Goal: Task Accomplishment & Management: Manage account settings

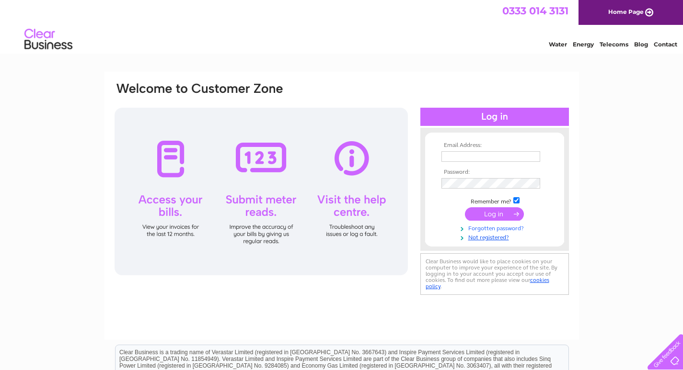
type input "white-horsehotel65@outlook.com"
click at [503, 227] on link "Forgotten password?" at bounding box center [495, 227] width 109 height 9
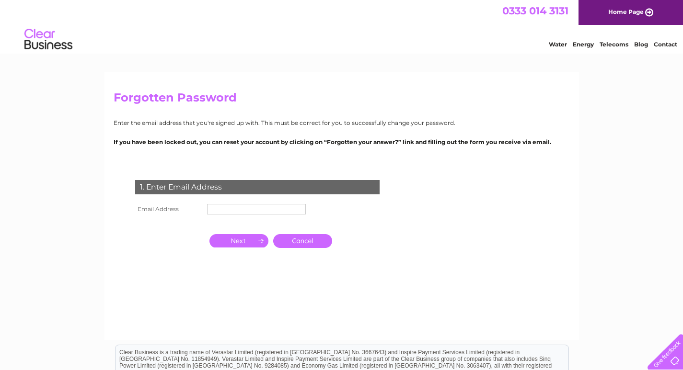
drag, startPoint x: 278, startPoint y: 209, endPoint x: 275, endPoint y: 215, distance: 6.7
click at [278, 209] on input "text" at bounding box center [256, 209] width 99 height 11
paste input "[EMAIL_ADDRESS][DOMAIN_NAME]"
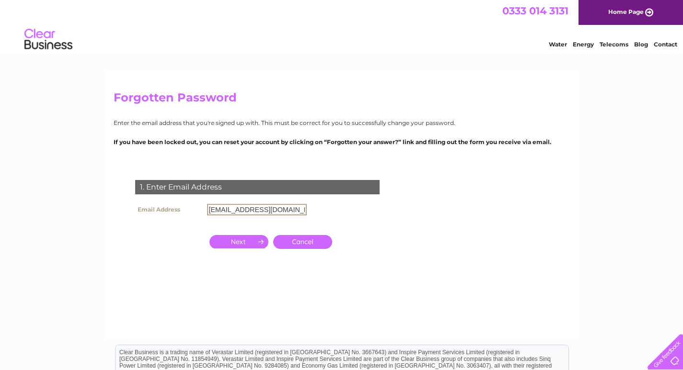
type input "[EMAIL_ADDRESS][DOMAIN_NAME]"
click at [217, 233] on td at bounding box center [239, 242] width 64 height 19
click at [225, 244] on input "button" at bounding box center [238, 240] width 59 height 13
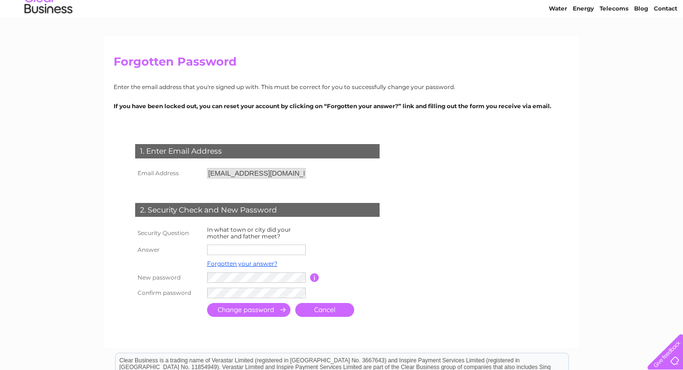
scroll to position [96, 0]
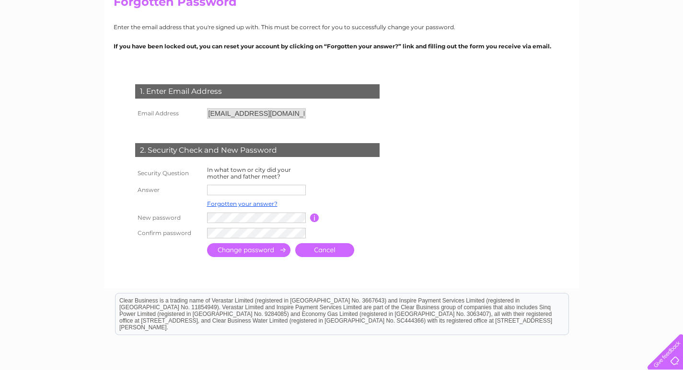
click at [256, 190] on input "text" at bounding box center [256, 190] width 99 height 11
click at [85, 117] on div "Forgotten Password Enter the email address that you're signed up with. This mus…" at bounding box center [341, 214] width 683 height 476
click at [257, 193] on input "text" at bounding box center [257, 190] width 100 height 11
type input "[PERSON_NAME]"
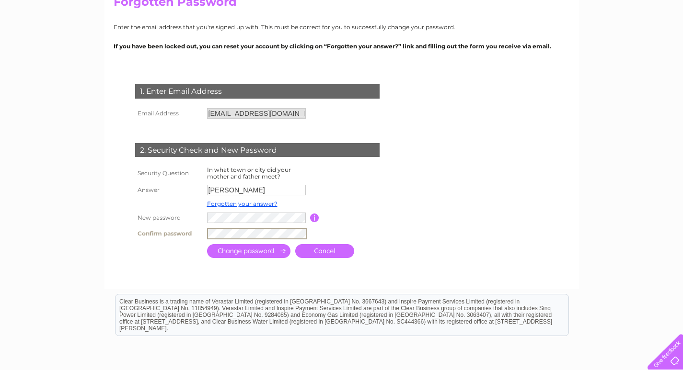
click at [259, 248] on input "submit" at bounding box center [248, 251] width 83 height 14
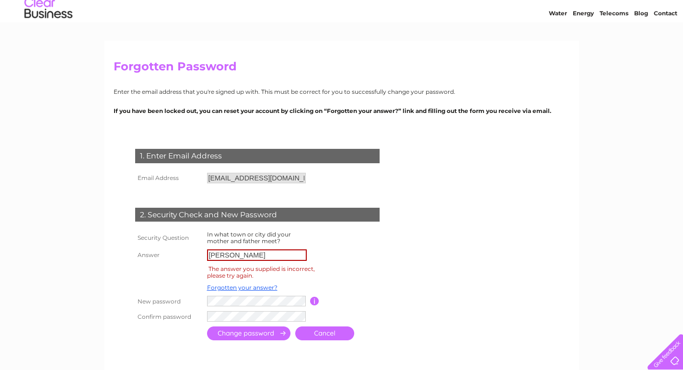
scroll to position [48, 0]
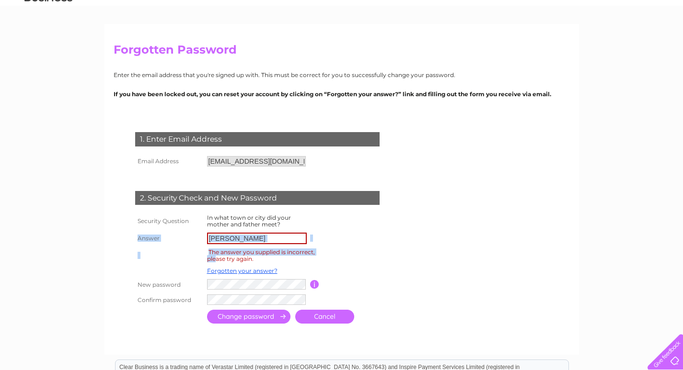
drag, startPoint x: 214, startPoint y: 249, endPoint x: 119, endPoint y: 236, distance: 95.7
click at [119, 236] on div "1. Enter Email Address Email Address haligurduran7@gmail.com Cancel" at bounding box center [259, 225] width 291 height 204
click at [240, 240] on input "sutton" at bounding box center [257, 238] width 100 height 11
click at [240, 240] on input "[PERSON_NAME]" at bounding box center [257, 238] width 100 height 11
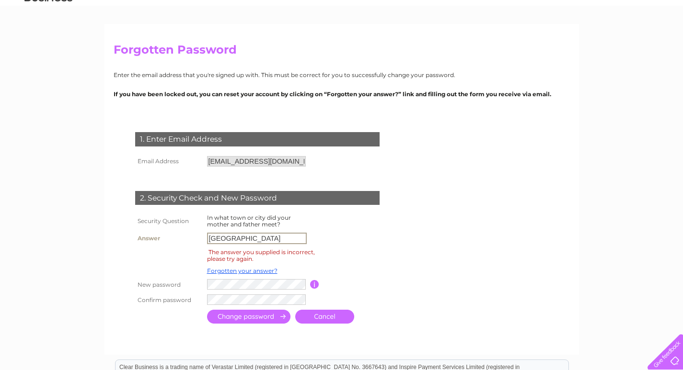
type input "london"
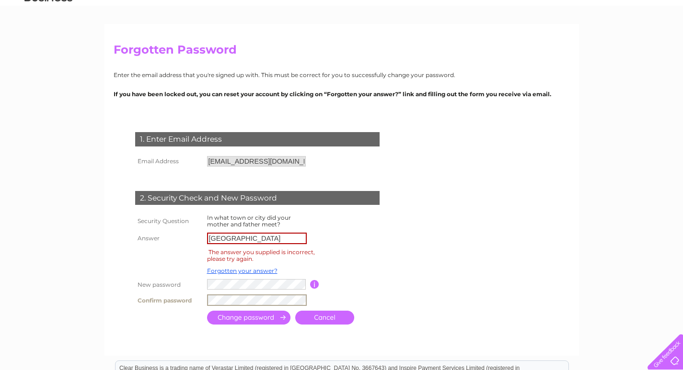
click at [221, 319] on input "submit" at bounding box center [248, 318] width 83 height 14
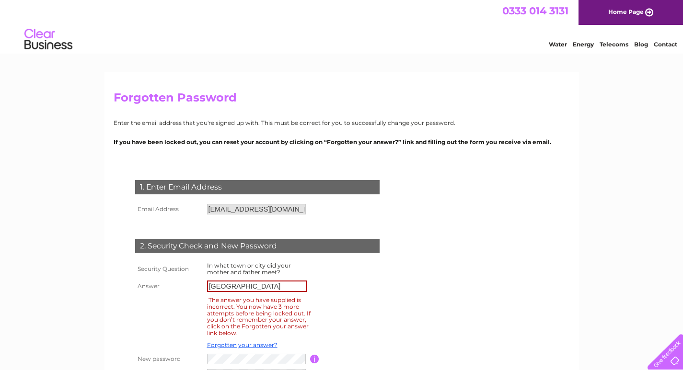
click at [59, 200] on div "Forgotten Password Enter the email address that you're signed up with. This mus…" at bounding box center [341, 333] width 683 height 522
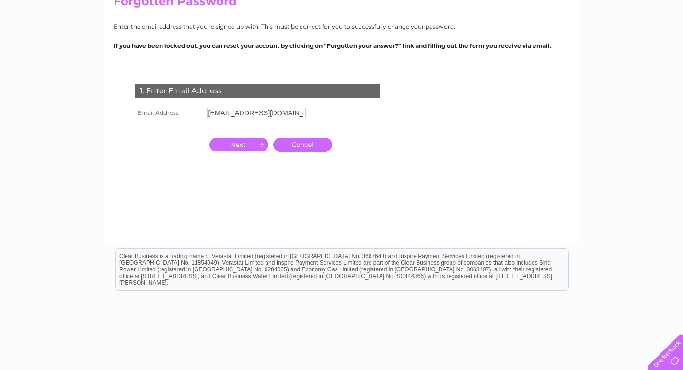
drag, startPoint x: 292, startPoint y: 111, endPoint x: 224, endPoint y: 107, distance: 68.1
click at [224, 108] on input "[EMAIL_ADDRESS][DOMAIN_NAME]" at bounding box center [256, 113] width 99 height 11
paste input "arensapphire@btinternet"
drag, startPoint x: 305, startPoint y: 112, endPoint x: 184, endPoint y: 114, distance: 120.8
click at [184, 114] on tr "Email Address [EMAIL_ADDRESS][DOMAIN_NAME]" at bounding box center [221, 113] width 176 height 16
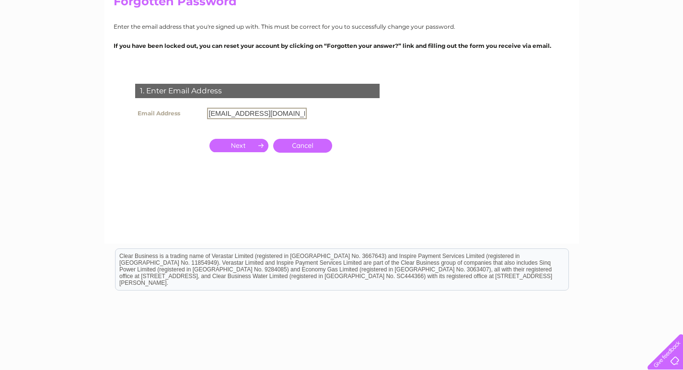
paste input "text"
click at [209, 116] on input "[EMAIL_ADDRESS][DOMAIN_NAME]" at bounding box center [257, 113] width 100 height 11
type input "[EMAIL_ADDRESS][DOMAIN_NAME]"
click at [239, 142] on input "button" at bounding box center [238, 144] width 59 height 13
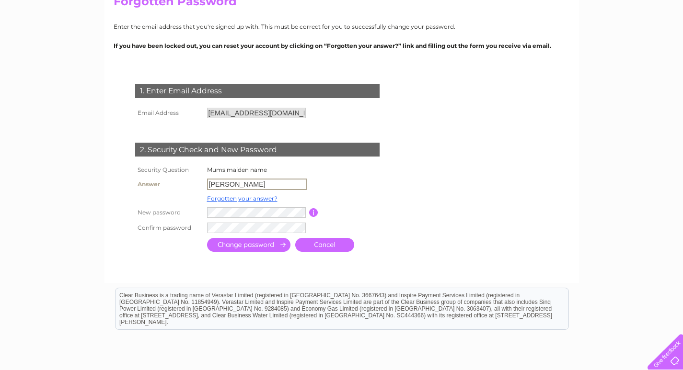
drag, startPoint x: 258, startPoint y: 183, endPoint x: 190, endPoint y: 180, distance: 68.1
click at [191, 180] on tr "Answer [GEOGRAPHIC_DATA]" at bounding box center [268, 184] width 271 height 16
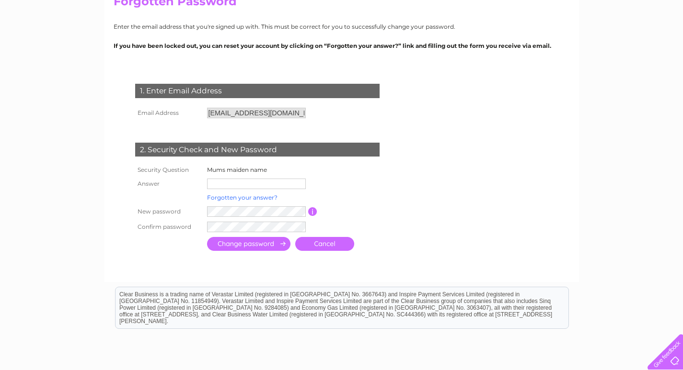
click at [250, 194] on td "Forgotten your answer?" at bounding box center [256, 198] width 103 height 12
click at [248, 195] on link "Forgotten your answer?" at bounding box center [242, 197] width 70 height 7
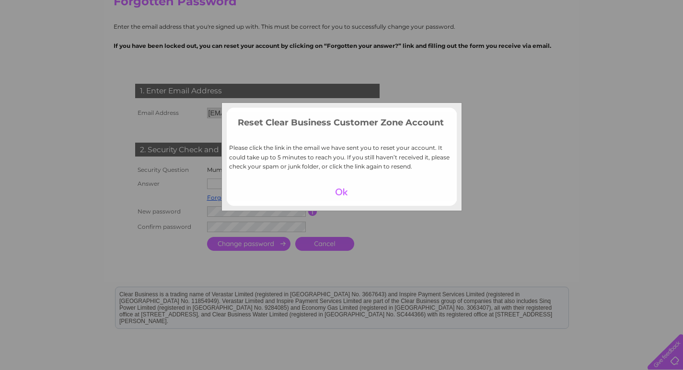
click at [336, 191] on div at bounding box center [341, 191] width 59 height 13
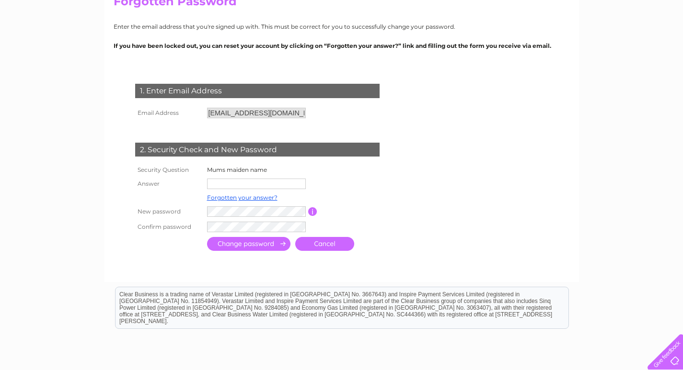
drag, startPoint x: 74, startPoint y: 47, endPoint x: 202, endPoint y: 30, distance: 128.5
click at [74, 47] on div "Forgotten Password Enter the email address that you're signed up with. This mus…" at bounding box center [341, 211] width 683 height 470
